Goal: Find specific page/section: Find specific page/section

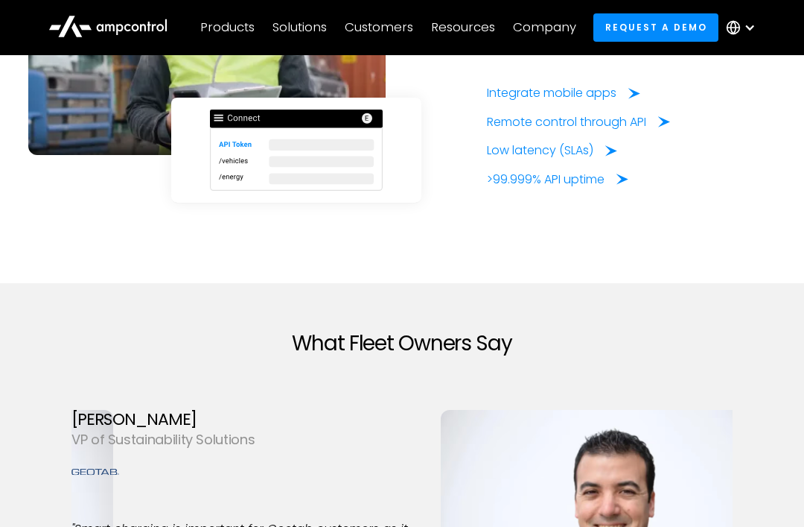
scroll to position [3694, 0]
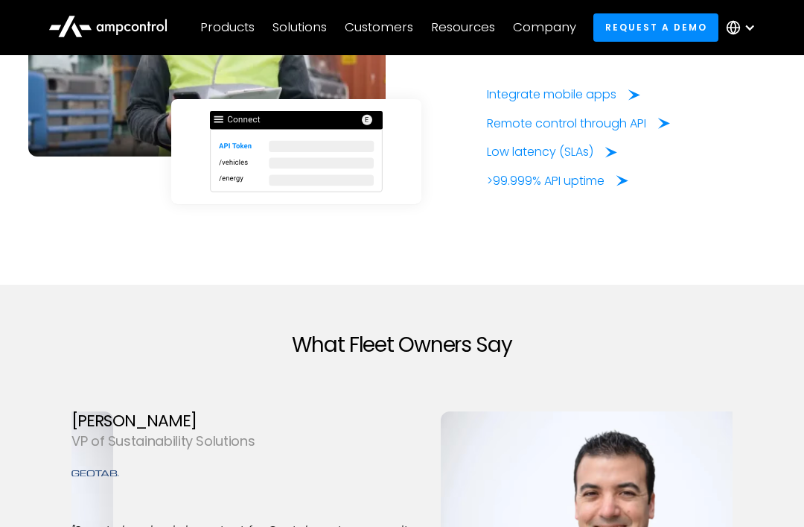
click at [492, 34] on div "Resources" at bounding box center [463, 27] width 64 height 16
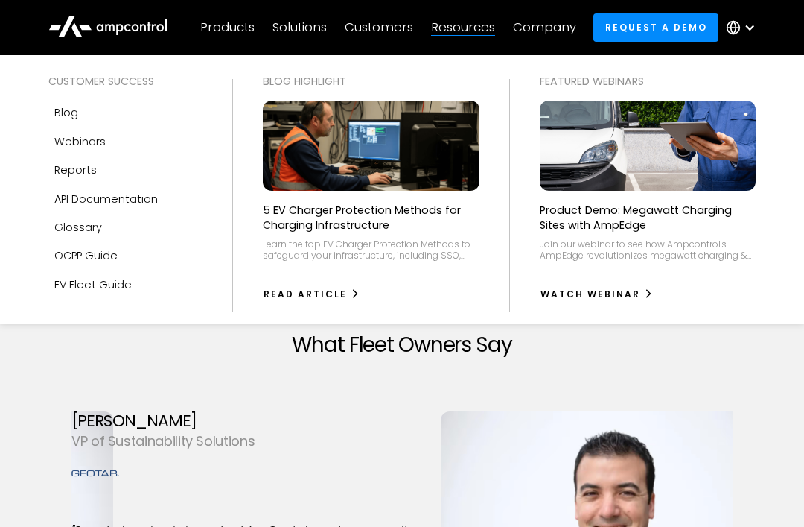
click at [63, 137] on div "Webinars" at bounding box center [79, 141] width 51 height 16
click at [56, 197] on div "API Documentation" at bounding box center [106, 199] width 104 height 16
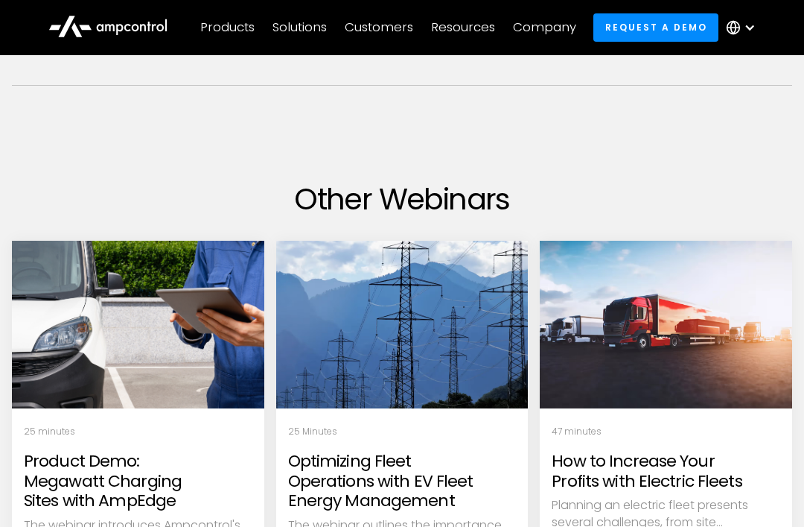
scroll to position [813, 0]
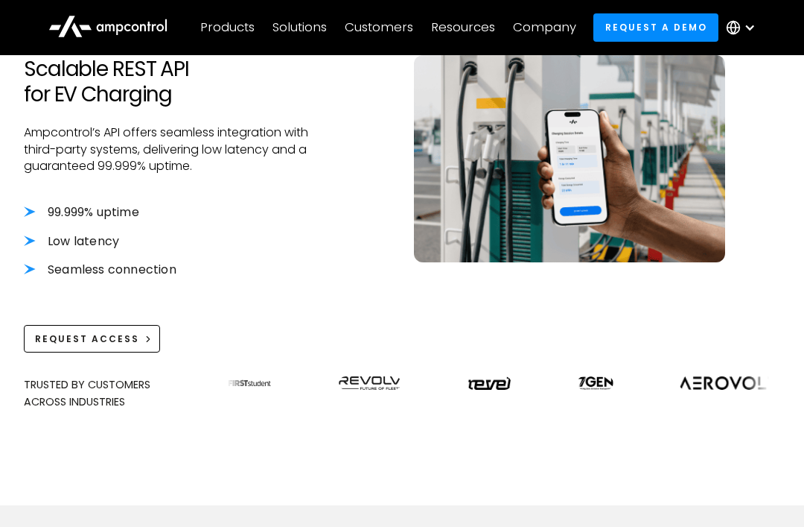
scroll to position [483, 0]
click at [62, 335] on div "Request Access" at bounding box center [87, 338] width 104 height 13
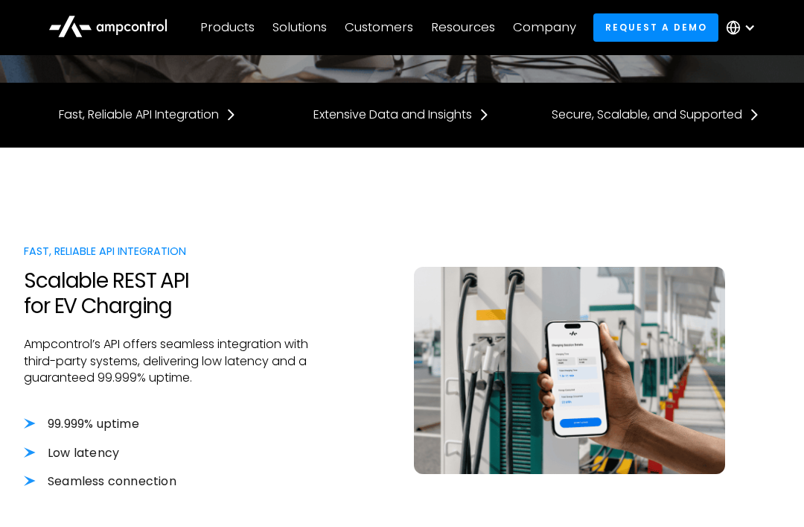
scroll to position [276, 0]
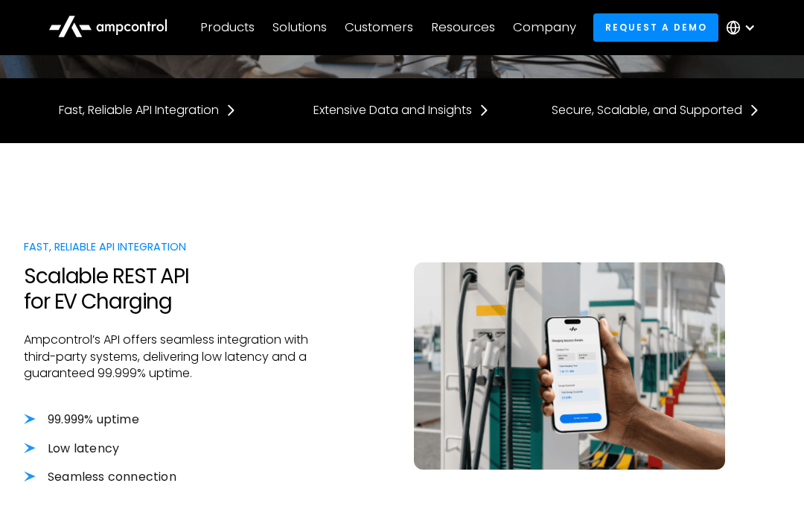
click at [30, 109] on div "Fast, Reliable API Integration Extensive Data and Insights Secure, Scalable, an…" at bounding box center [402, 110] width 757 height 16
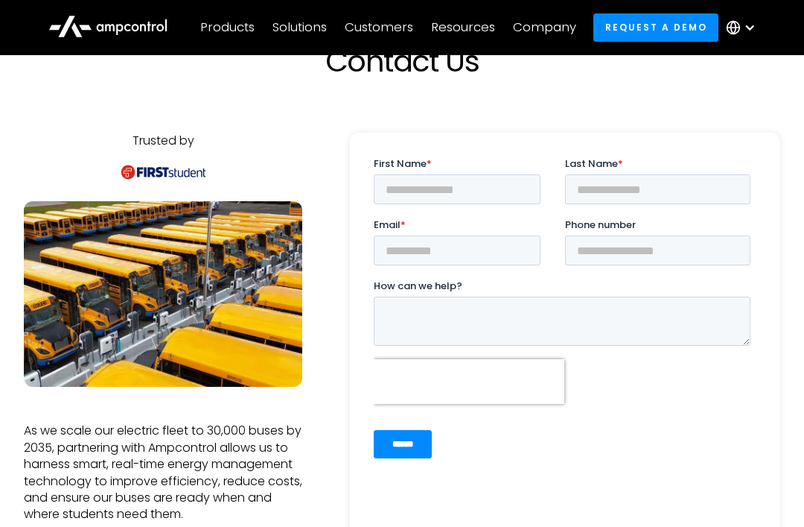
scroll to position [83, 0]
